Goal: Task Accomplishment & Management: Manage account settings

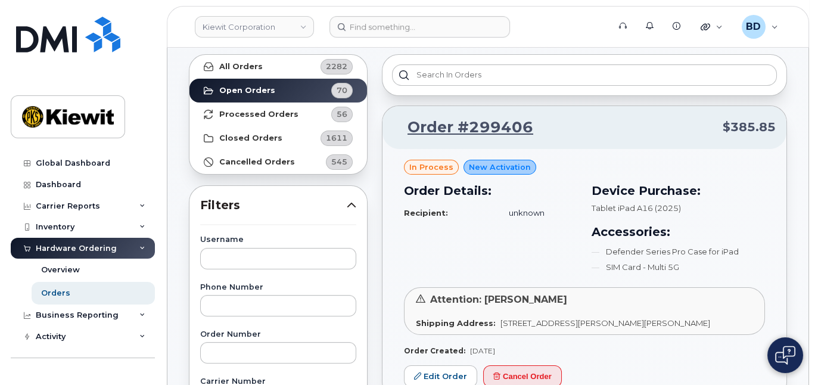
scroll to position [79, 0]
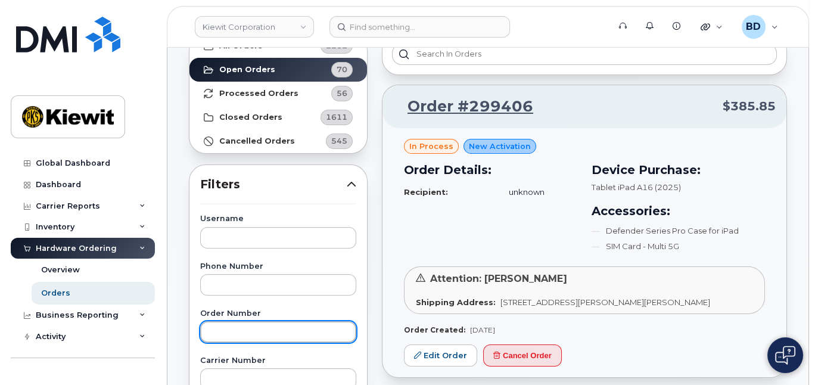
click at [243, 336] on input "text" at bounding box center [278, 331] width 156 height 21
click at [227, 327] on input "text" at bounding box center [278, 331] width 156 height 21
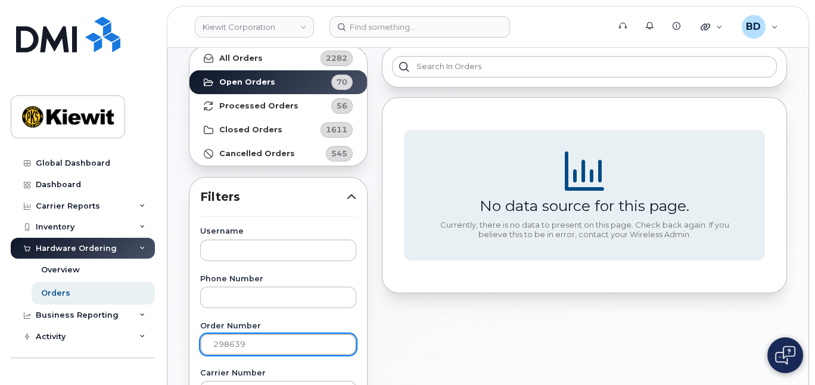
scroll to position [0, 0]
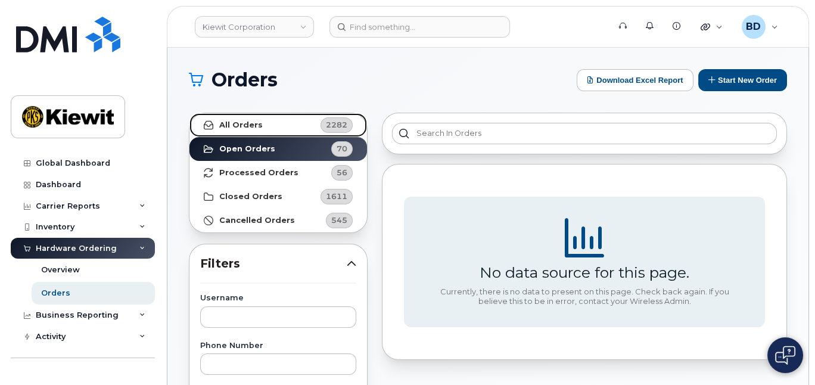
click at [255, 125] on strong "All Orders" at bounding box center [241, 125] width 44 height 10
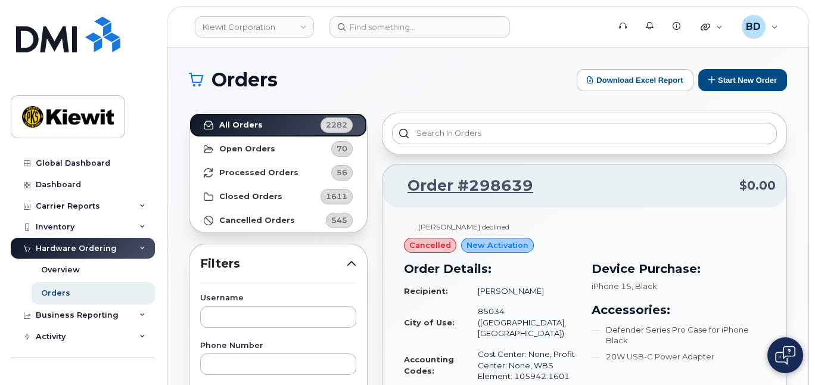
scroll to position [79, 0]
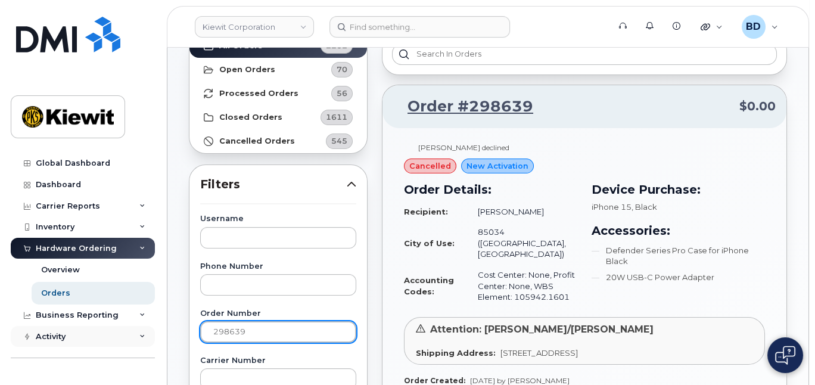
drag, startPoint x: 269, startPoint y: 326, endPoint x: 84, endPoint y: 329, distance: 185.4
paste input "910"
type input "298910"
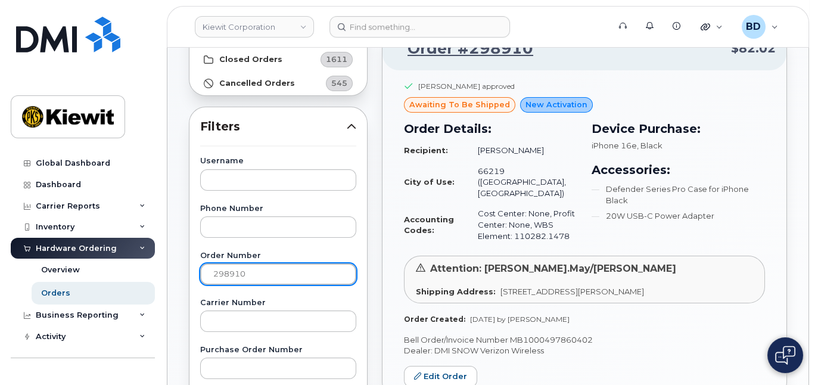
scroll to position [159, 0]
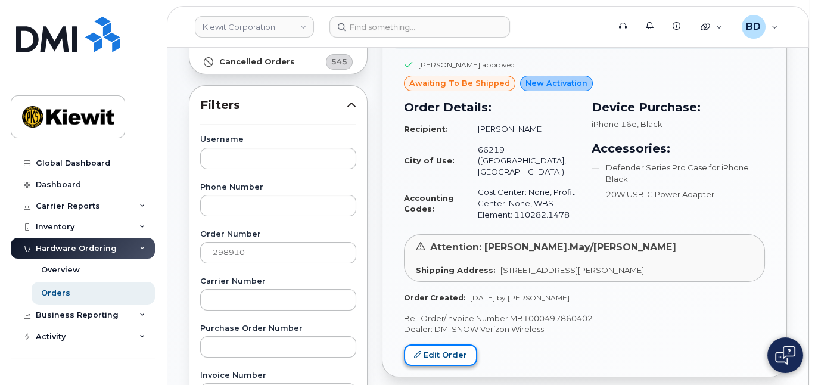
click at [442, 344] on link "Edit Order" at bounding box center [440, 355] width 73 height 22
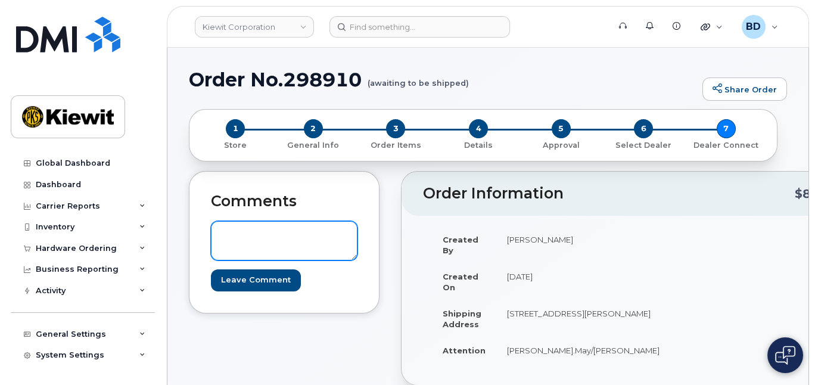
click at [220, 232] on textarea at bounding box center [284, 240] width 147 height 39
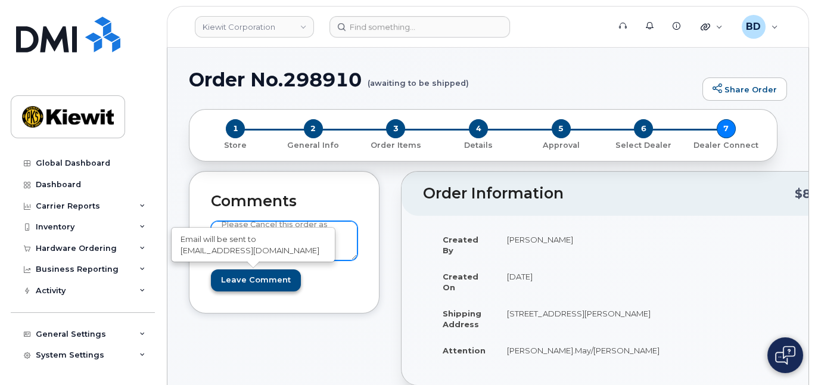
type textarea "Please Cancel this order as Nathan will not be starting with us"
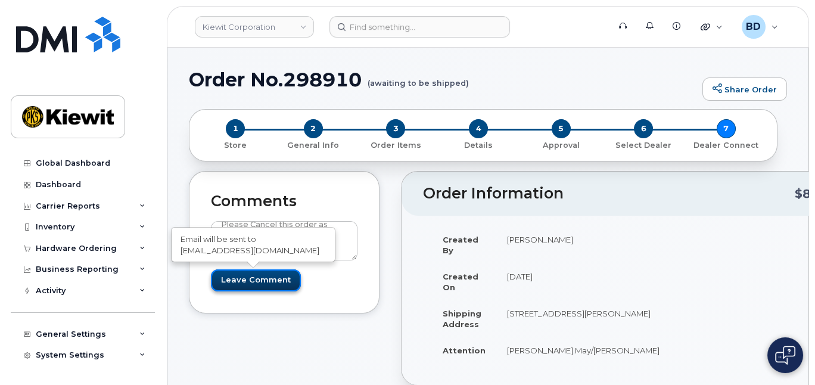
click at [276, 282] on input "Leave Comment" at bounding box center [256, 280] width 90 height 22
type input "Create Event"
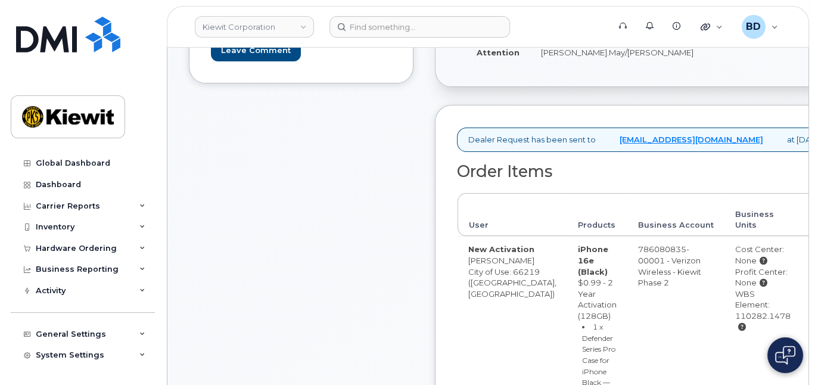
scroll to position [318, 0]
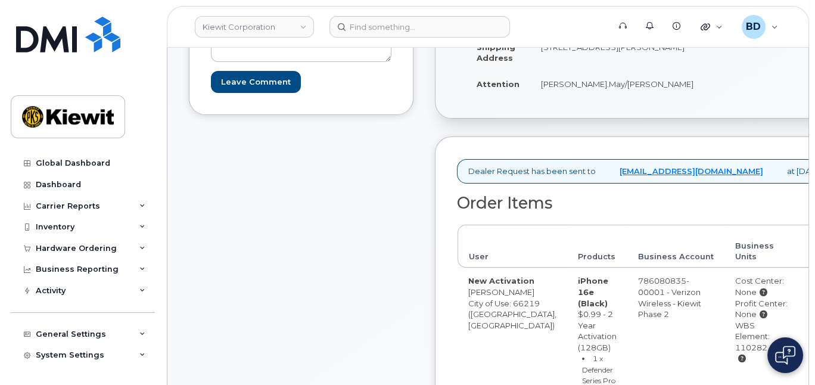
click at [793, 347] on img at bounding box center [785, 355] width 20 height 19
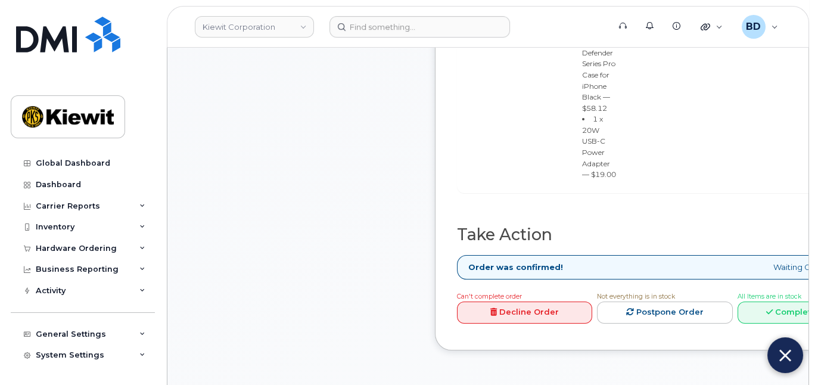
scroll to position [635, 0]
click at [786, 364] on img at bounding box center [785, 356] width 12 height 20
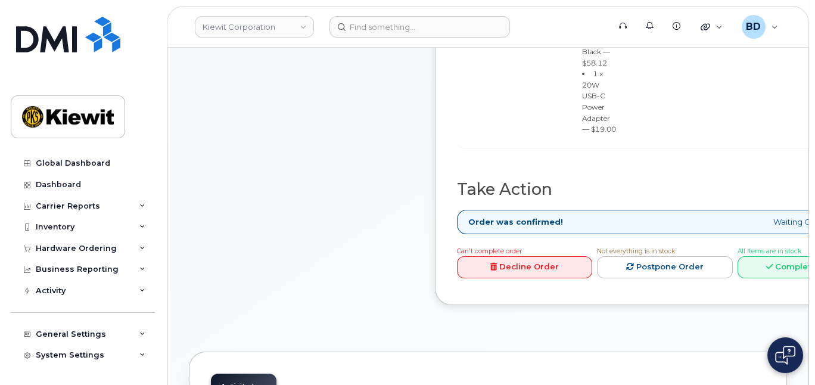
scroll to position [715, 0]
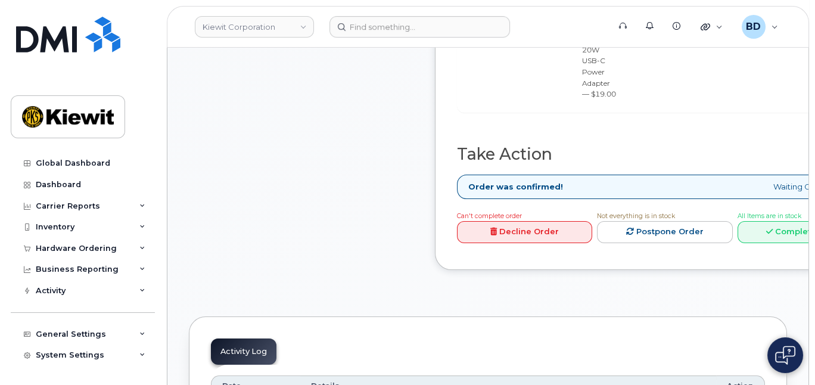
click at [510, 243] on link "Decline Order" at bounding box center [524, 232] width 135 height 22
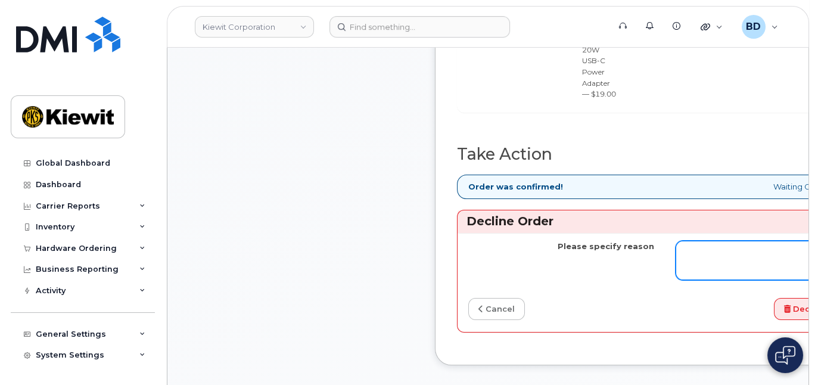
click at [676, 275] on textarea "Please specify reason" at bounding box center [769, 260] width 186 height 39
type textarea "no longer starting with [PERSON_NAME]"
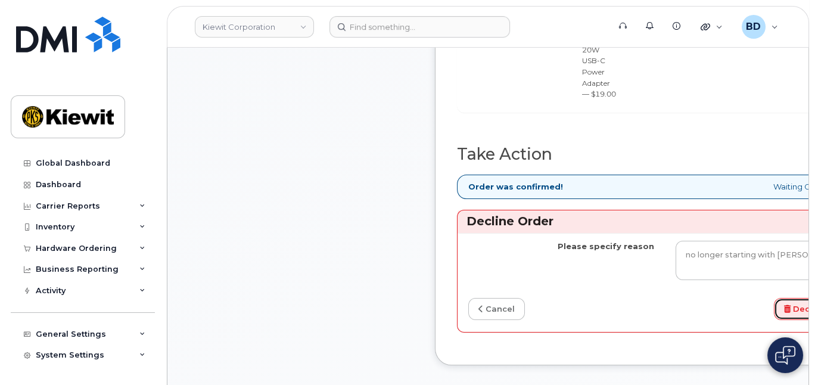
click at [774, 320] on button "Decline Order" at bounding box center [818, 309] width 89 height 22
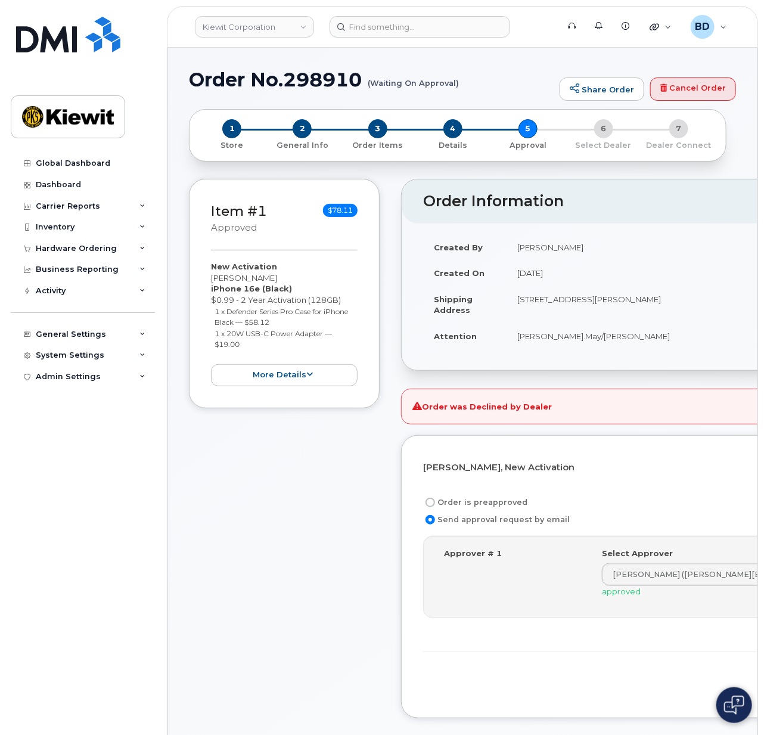
drag, startPoint x: 423, startPoint y: 596, endPoint x: 421, endPoint y: 589, distance: 6.8
click at [423, 360] on div "Approver # 1 Select Approver [PERSON_NAME] ([PERSON_NAME][EMAIL_ADDRESS][PERSON…" at bounding box center [671, 577] width 496 height 82
